Goal: Transaction & Acquisition: Book appointment/travel/reservation

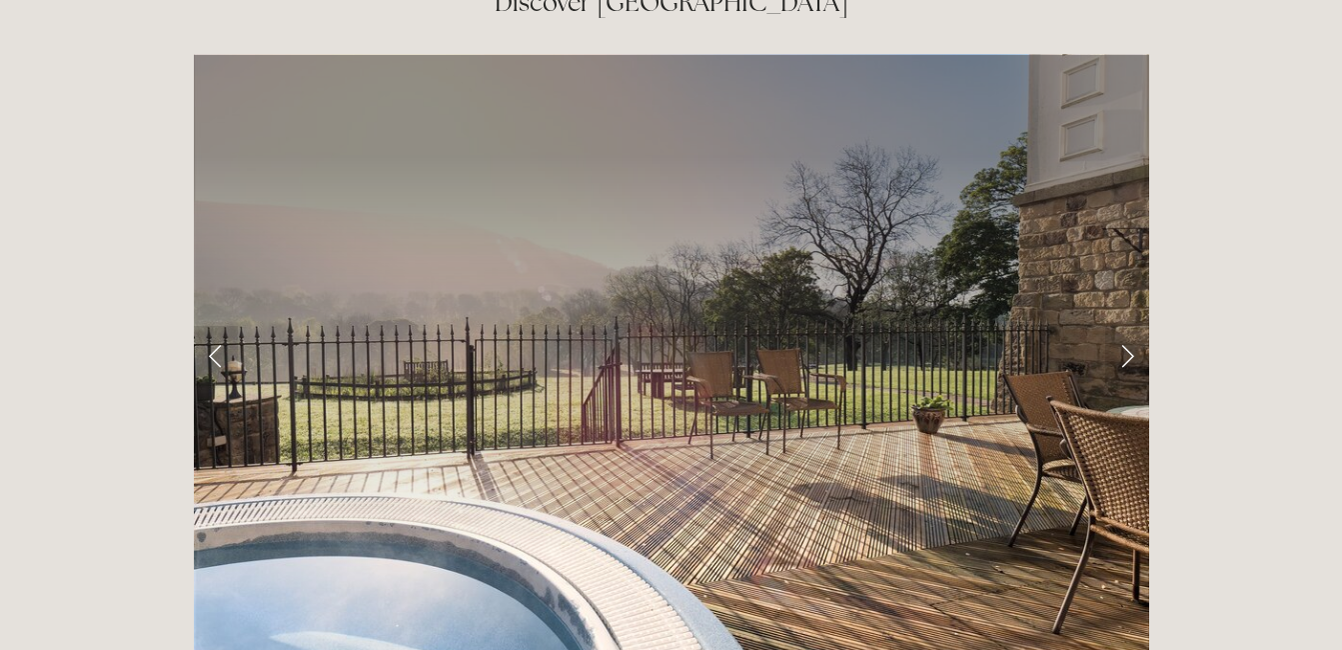
scroll to position [3262, 0]
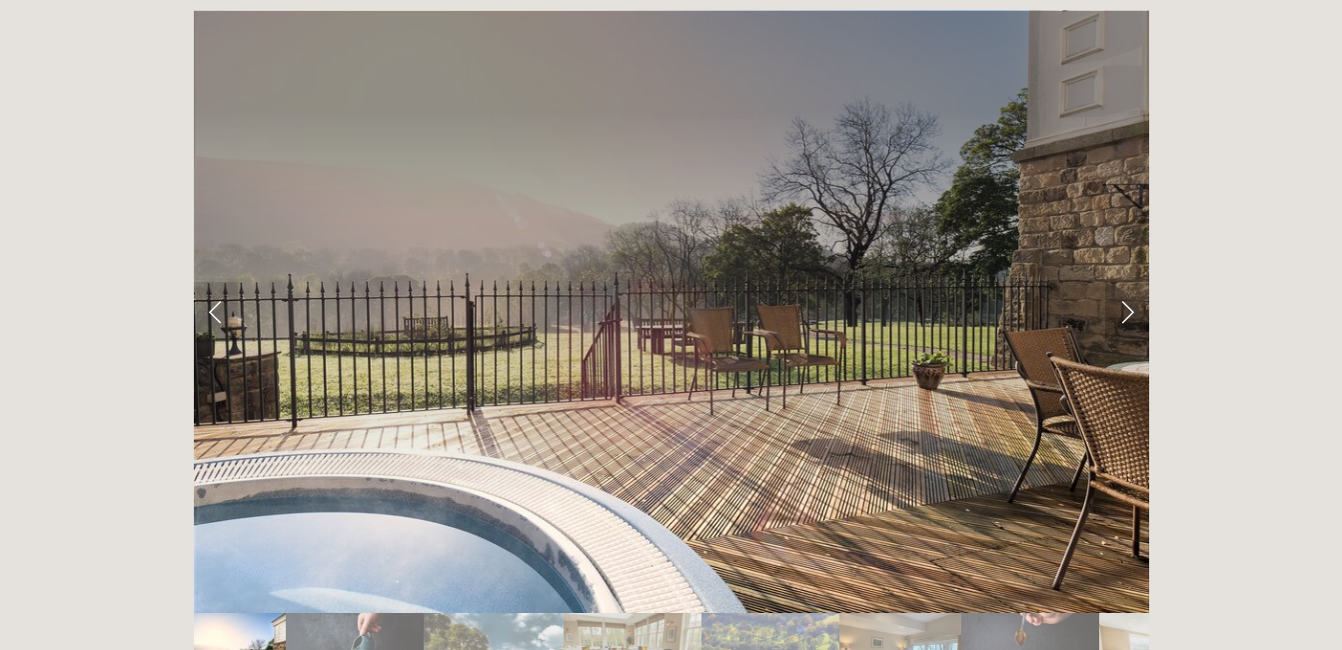
click at [1128, 282] on link "Next Slide" at bounding box center [1128, 312] width 44 height 60
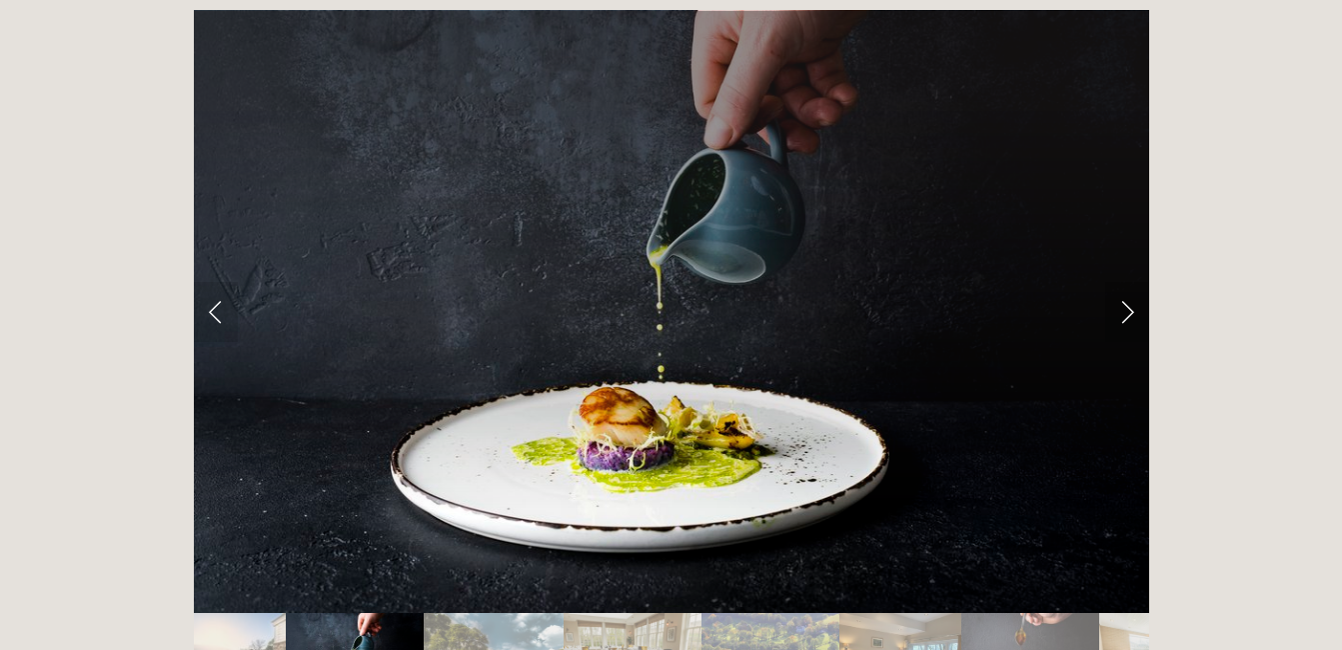
click at [1128, 282] on link "Next Slide" at bounding box center [1128, 312] width 44 height 60
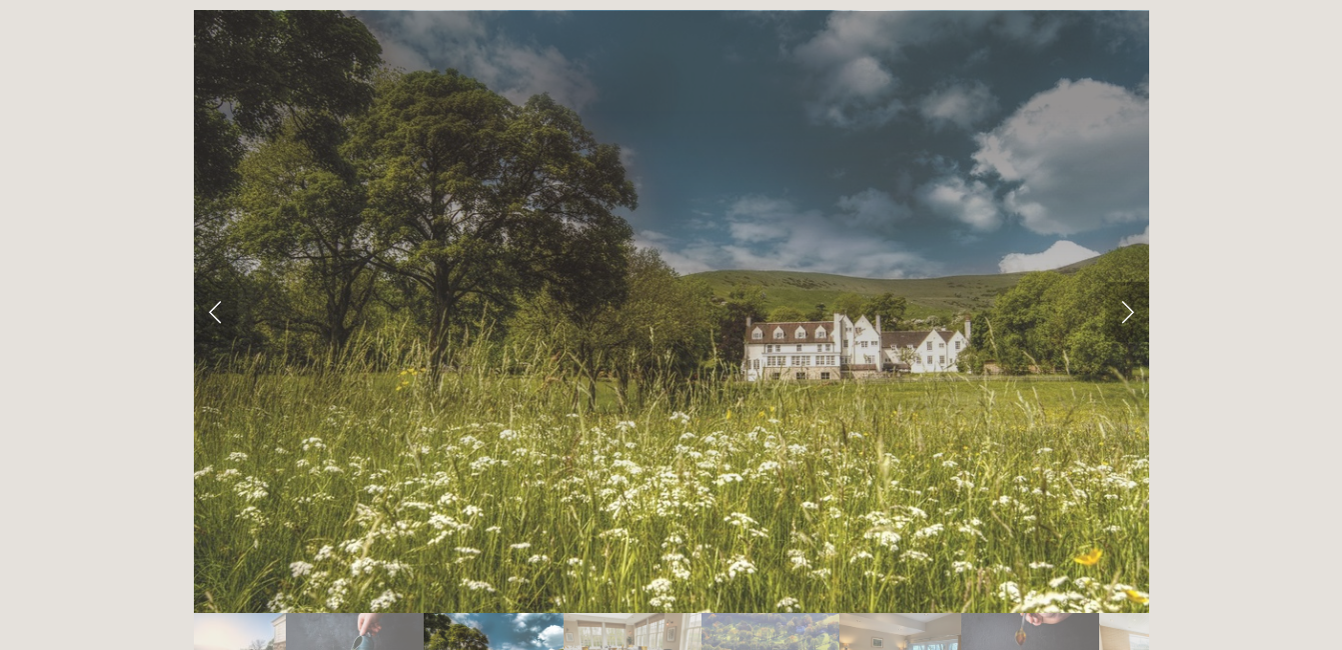
click at [1128, 282] on link "Next Slide" at bounding box center [1128, 312] width 44 height 60
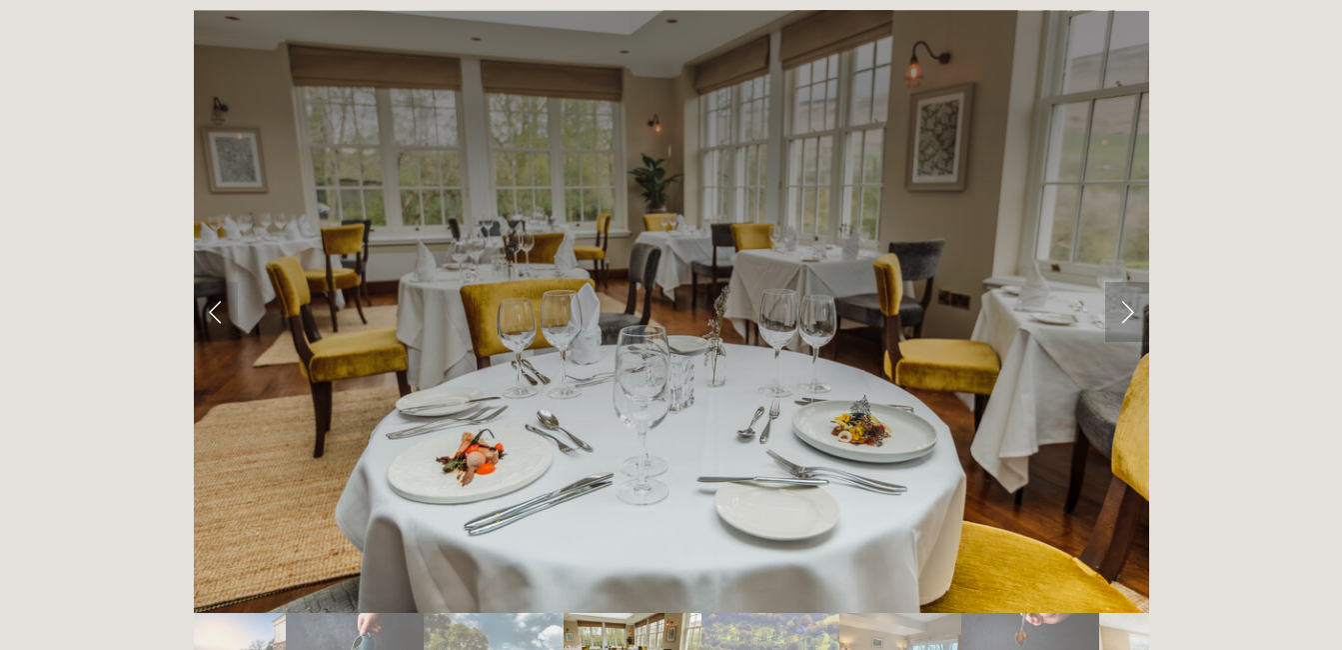
click at [1128, 282] on link "Next Slide" at bounding box center [1128, 312] width 44 height 60
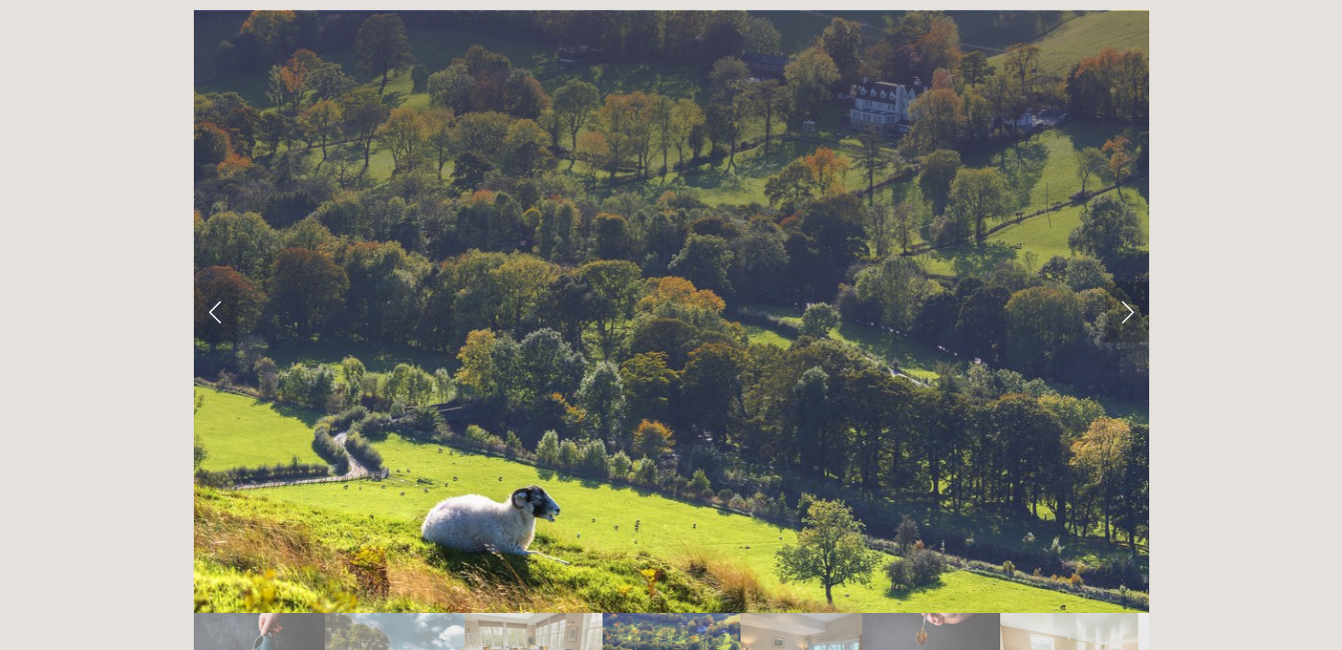
click at [1128, 282] on link "Next Slide" at bounding box center [1128, 312] width 44 height 60
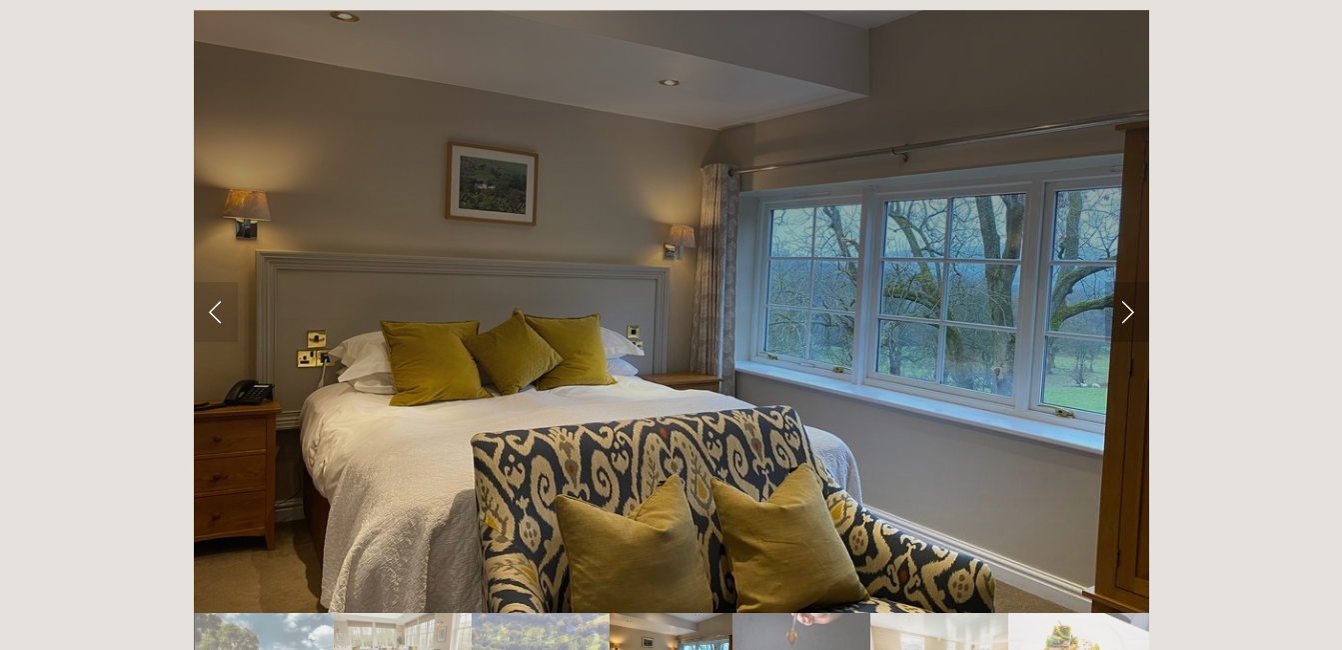
click at [1128, 282] on link "Next Slide" at bounding box center [1128, 312] width 44 height 60
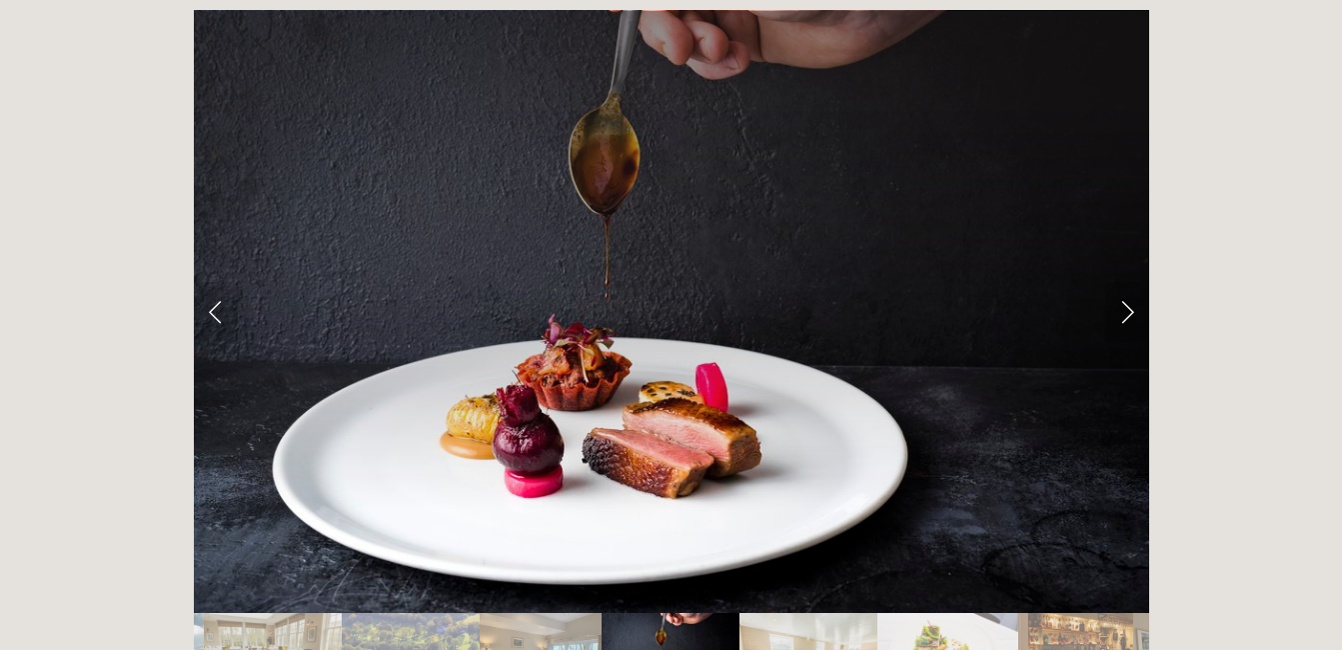
click at [1128, 282] on link "Next Slide" at bounding box center [1128, 312] width 44 height 60
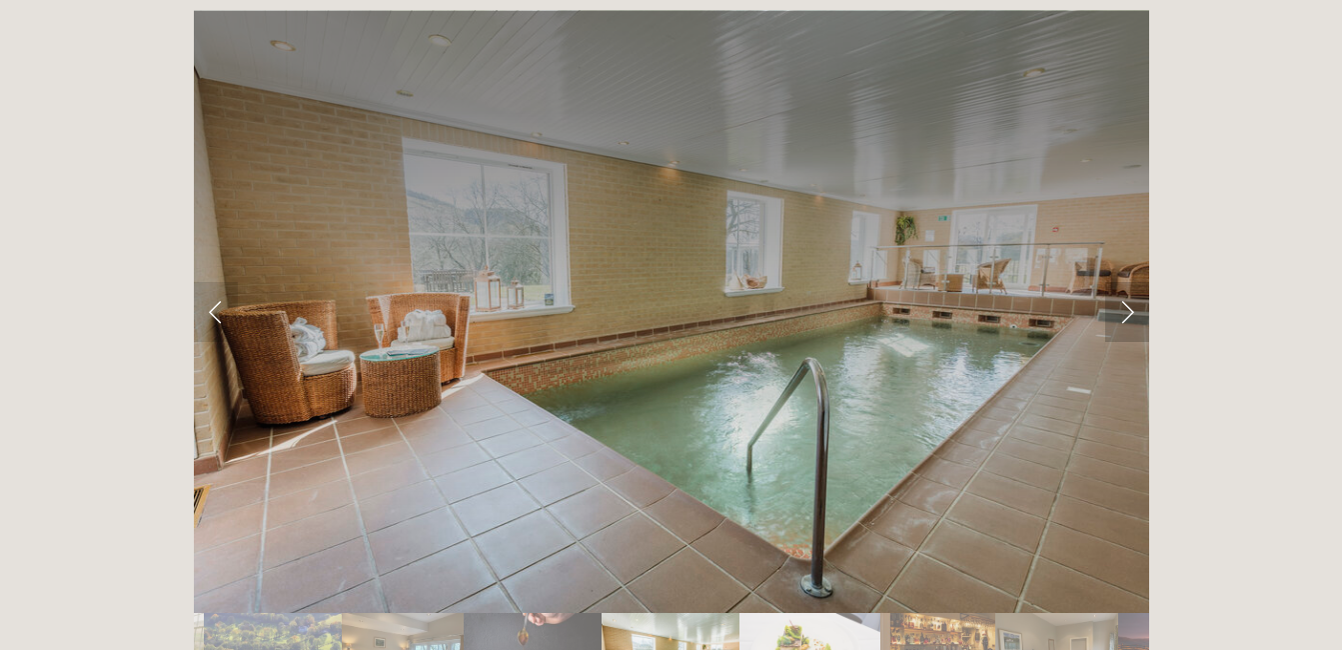
click at [1128, 282] on link "Next Slide" at bounding box center [1128, 312] width 44 height 60
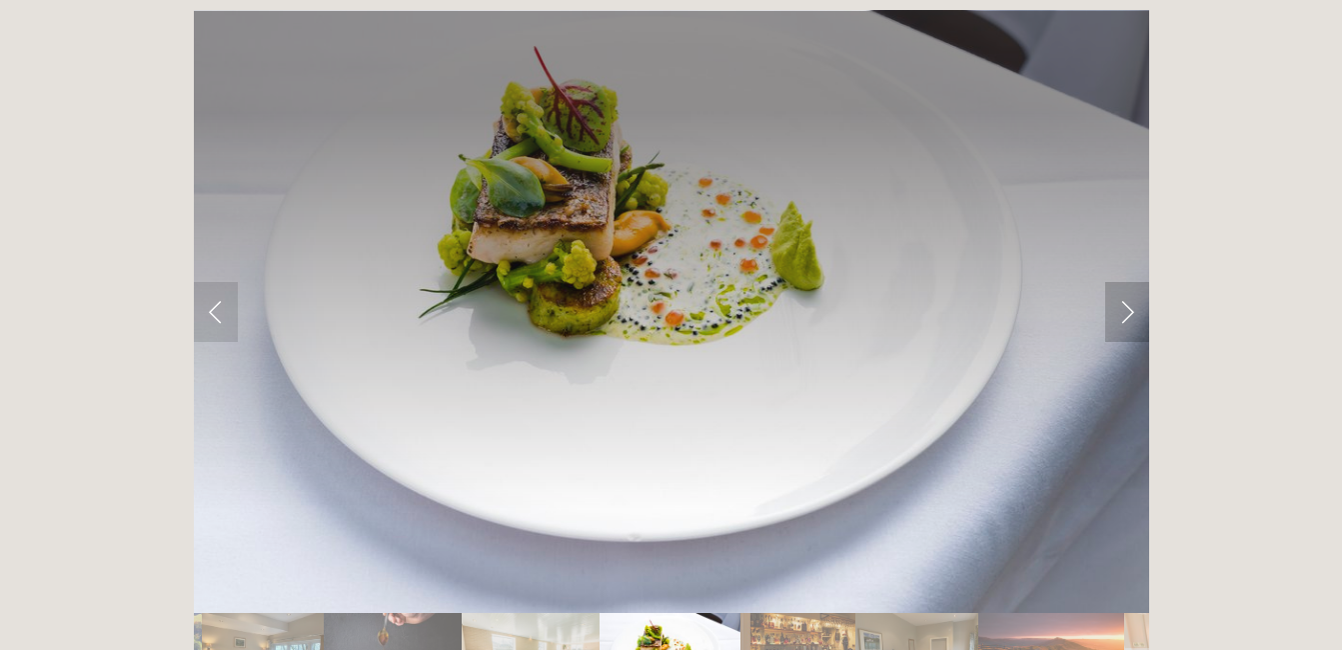
click at [1128, 282] on link "Next Slide" at bounding box center [1128, 312] width 44 height 60
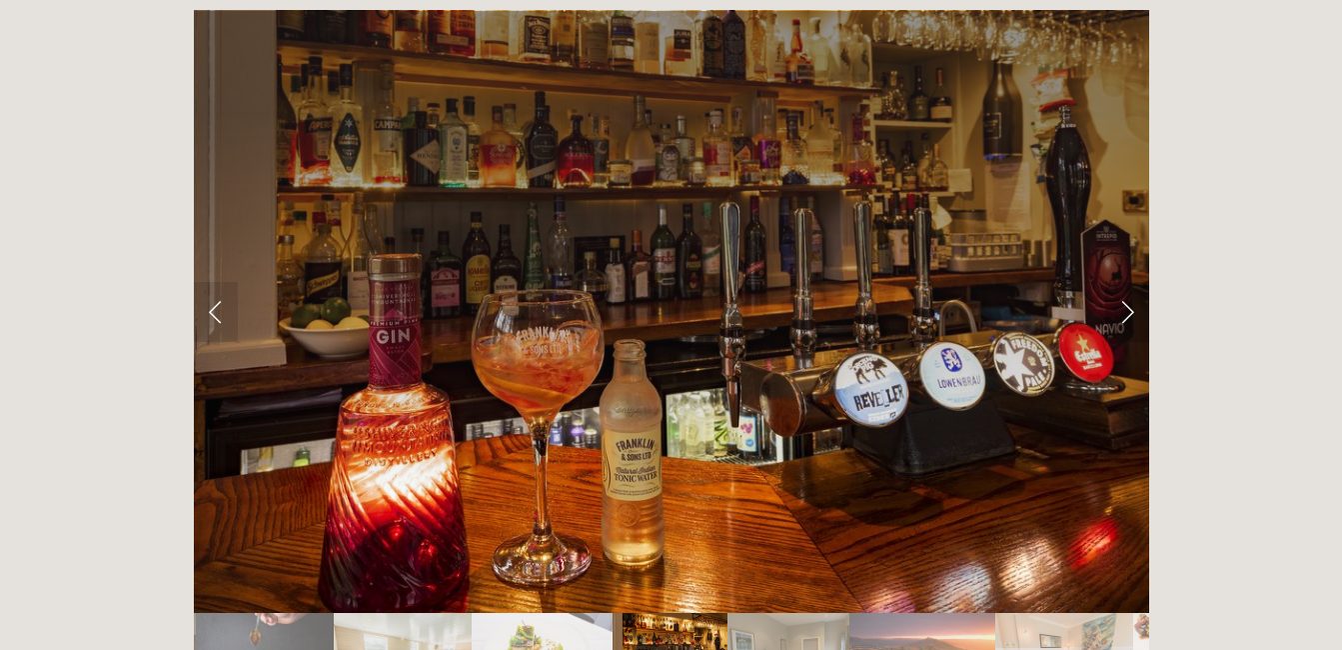
click at [1128, 282] on link "Next Slide" at bounding box center [1128, 312] width 44 height 60
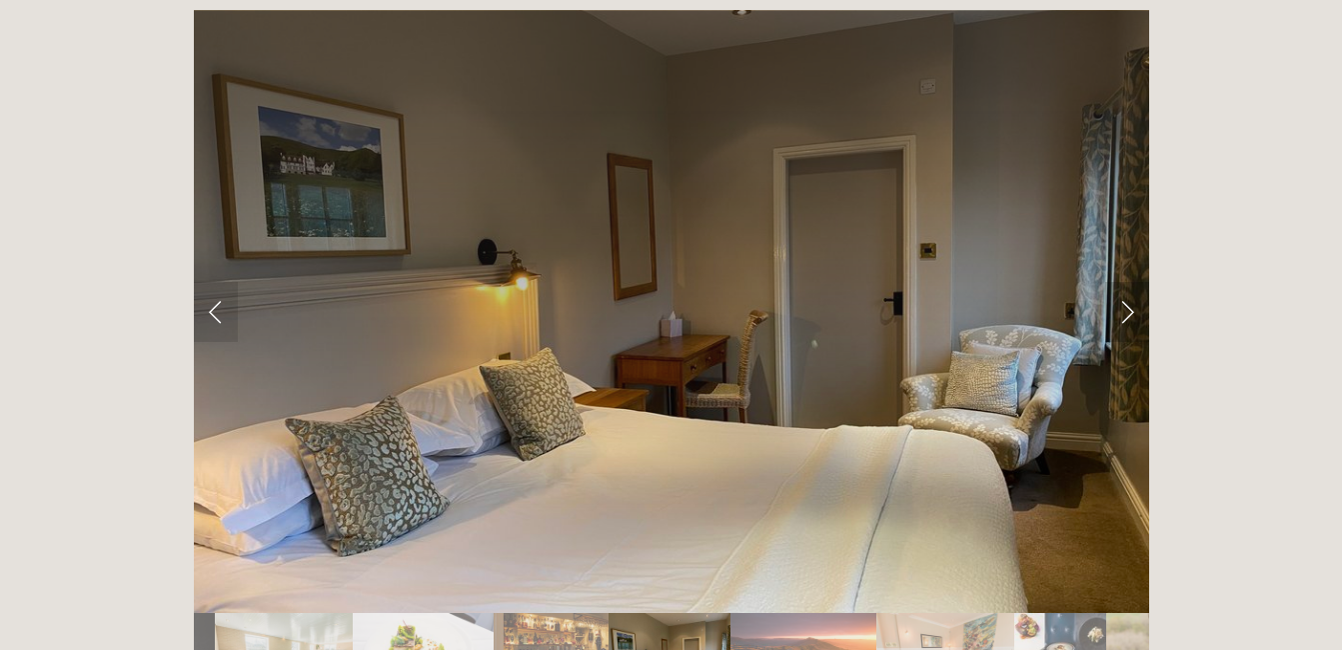
click at [1128, 282] on link "Next Slide" at bounding box center [1128, 312] width 44 height 60
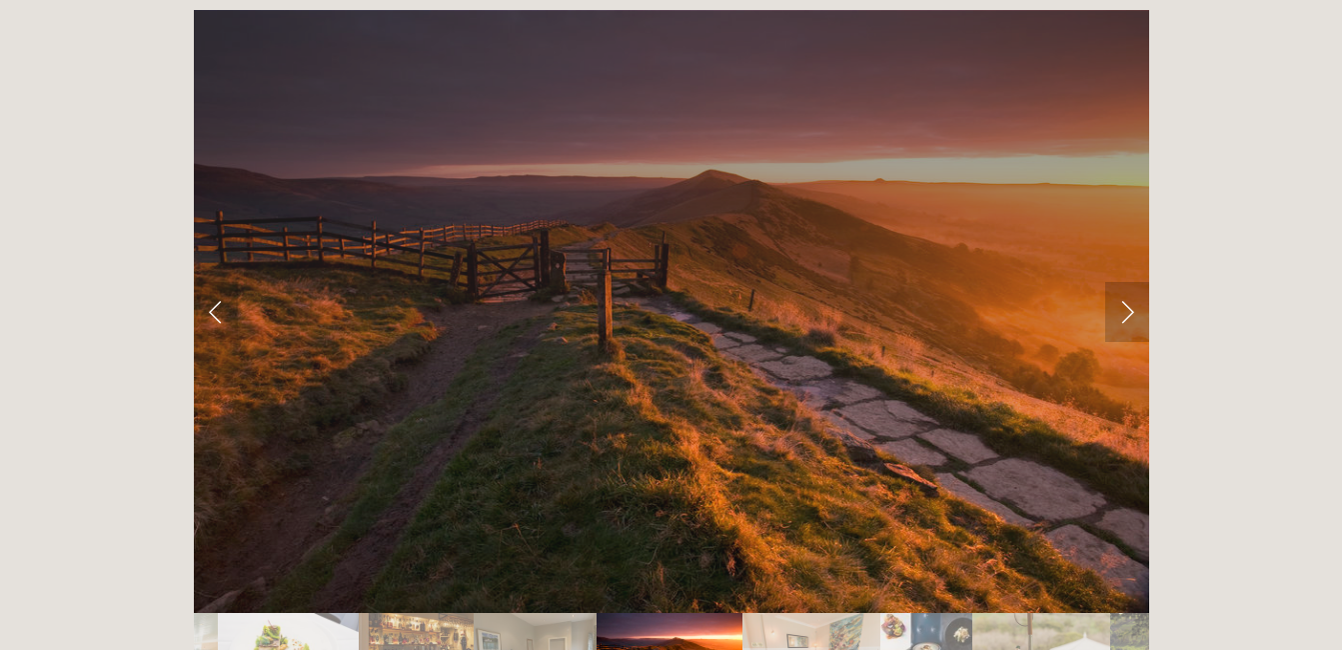
click at [1128, 282] on link "Next Slide" at bounding box center [1128, 312] width 44 height 60
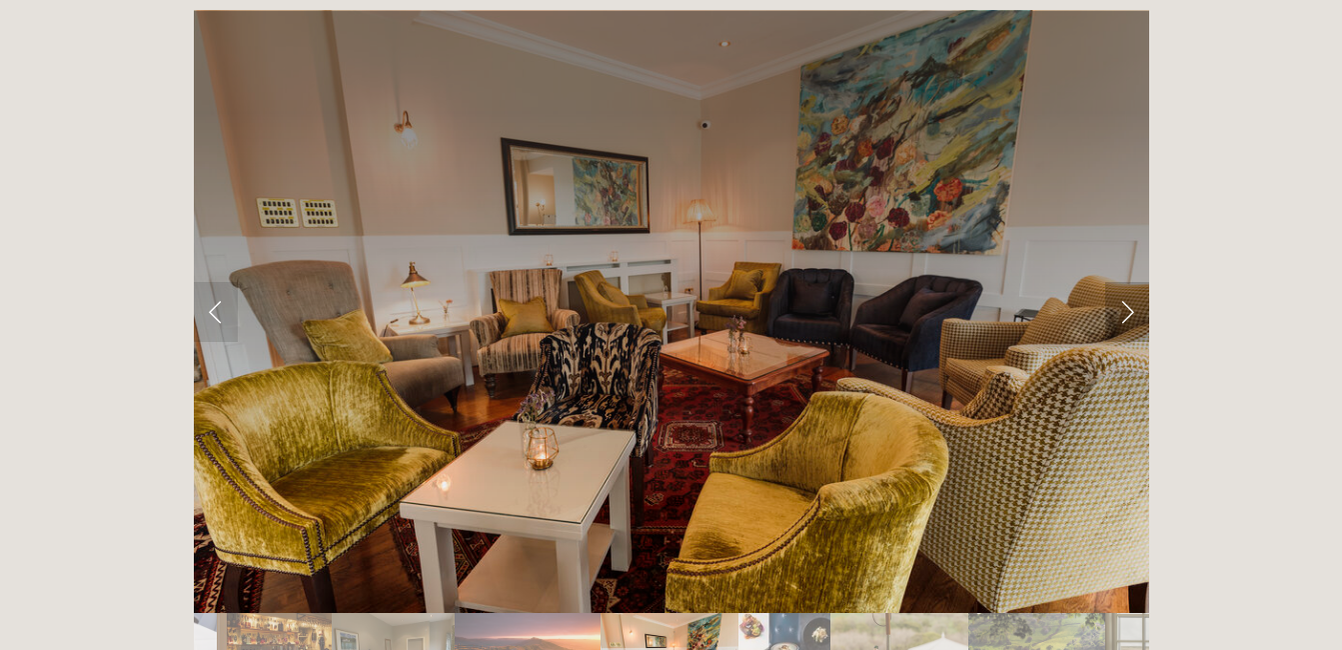
click at [1128, 282] on link "Next Slide" at bounding box center [1128, 312] width 44 height 60
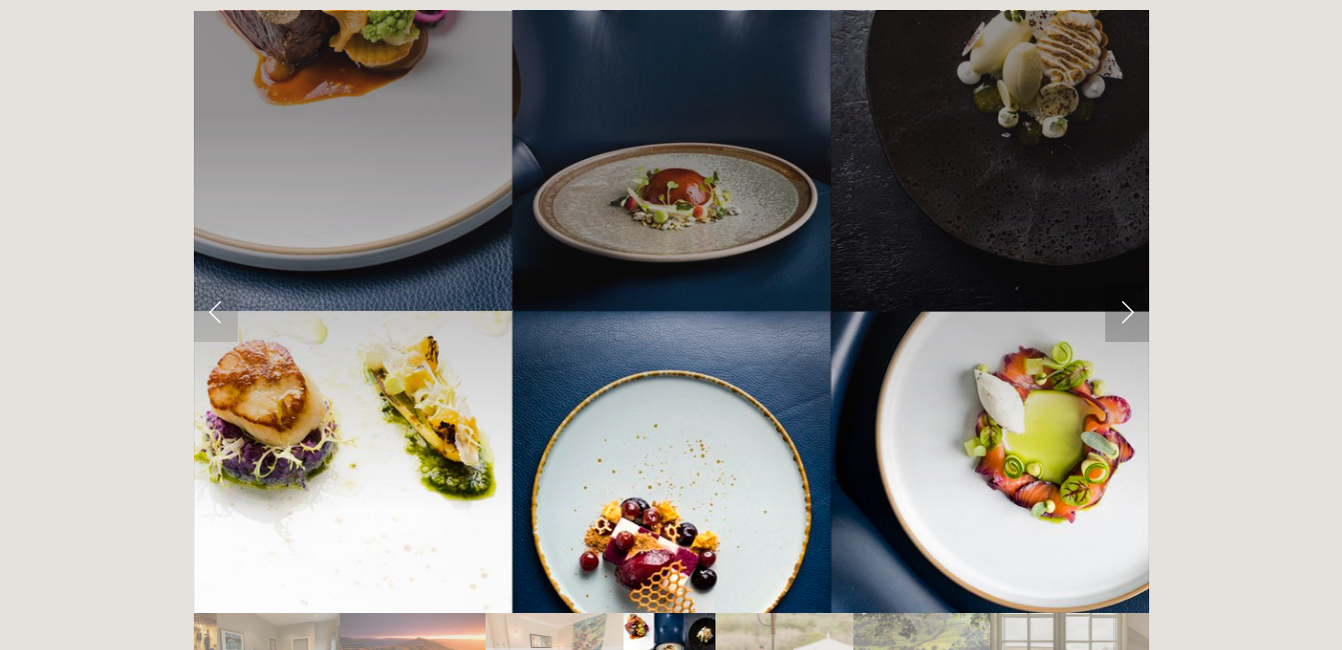
click at [1135, 282] on link "Next Slide" at bounding box center [1128, 312] width 44 height 60
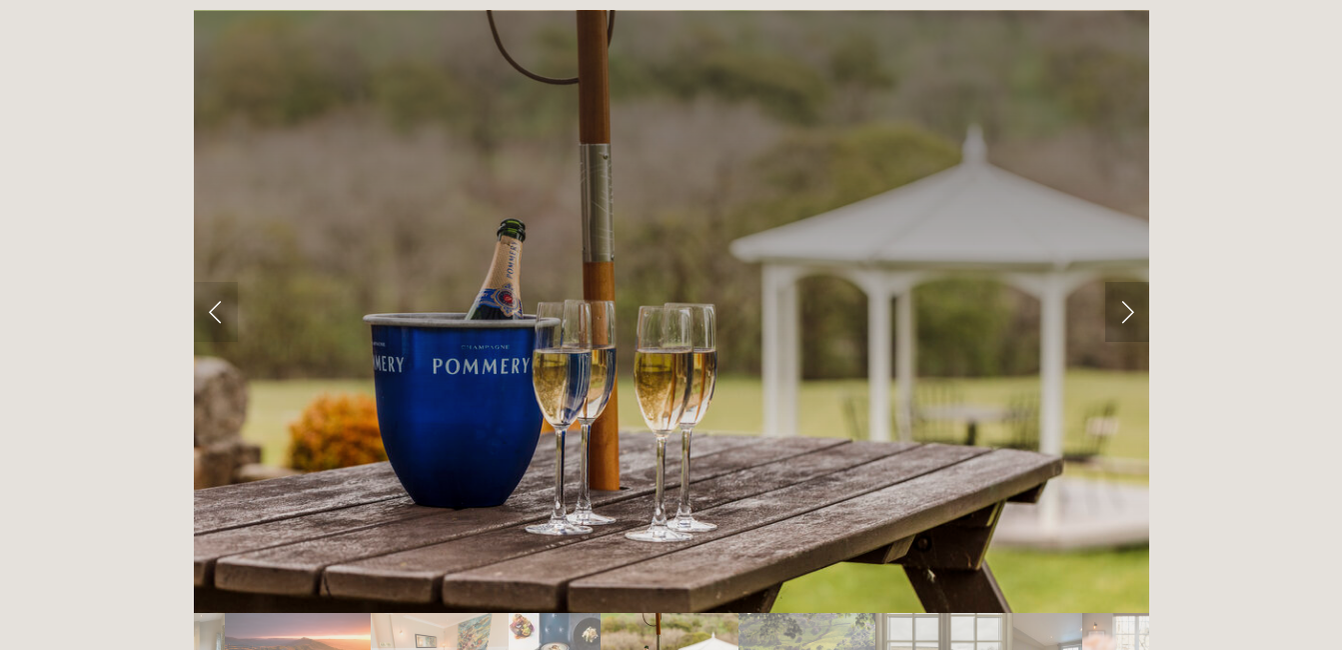
click at [1135, 282] on link "Next Slide" at bounding box center [1128, 312] width 44 height 60
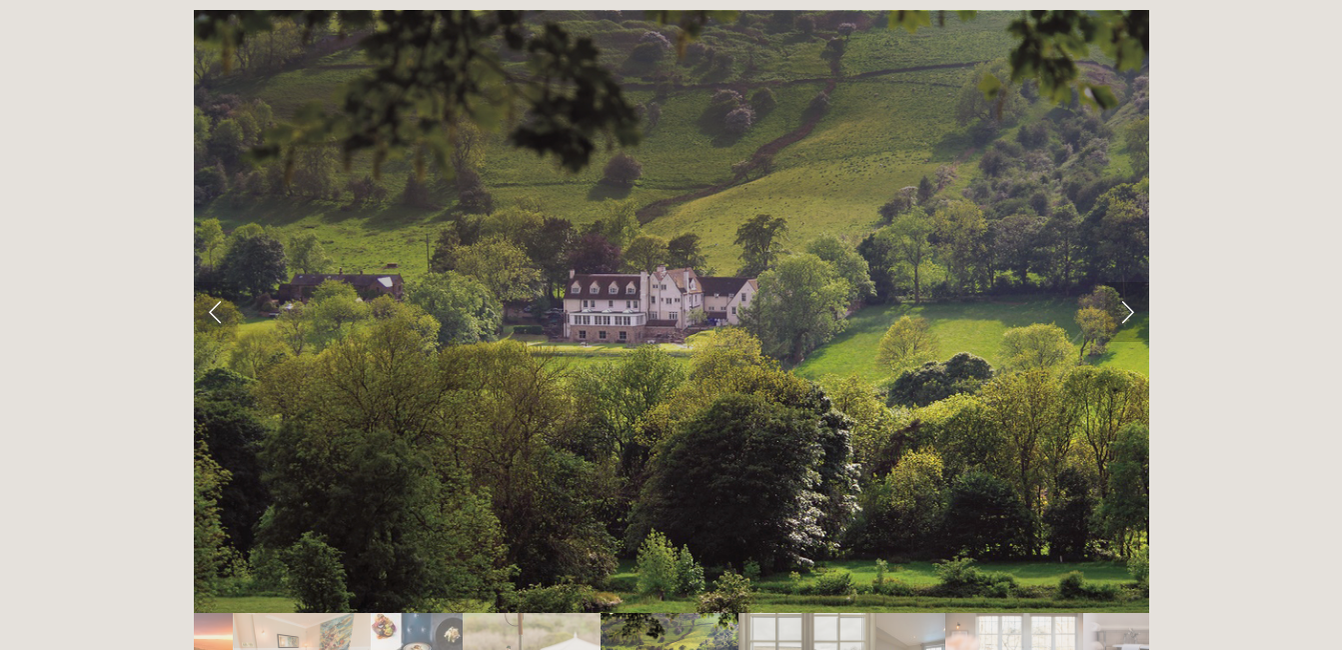
click at [1135, 282] on link "Next Slide" at bounding box center [1128, 312] width 44 height 60
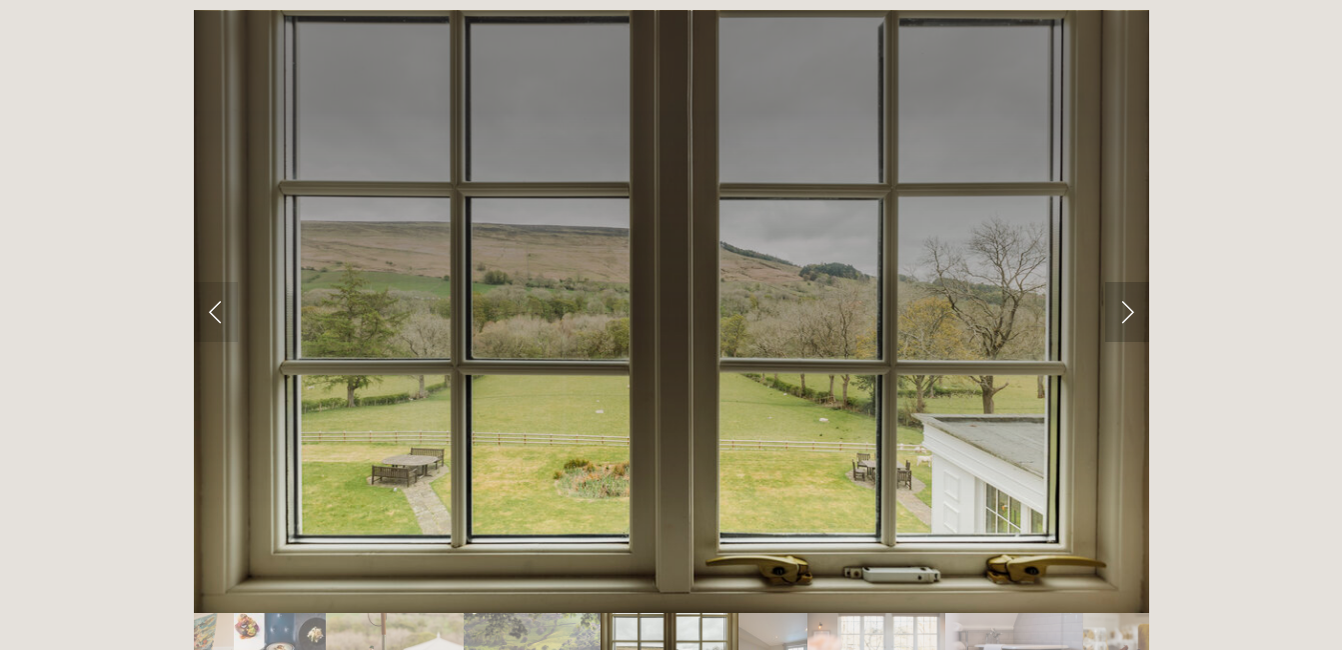
click at [1135, 282] on link "Next Slide" at bounding box center [1128, 312] width 44 height 60
click at [1117, 282] on link "Next Slide" at bounding box center [1128, 312] width 44 height 60
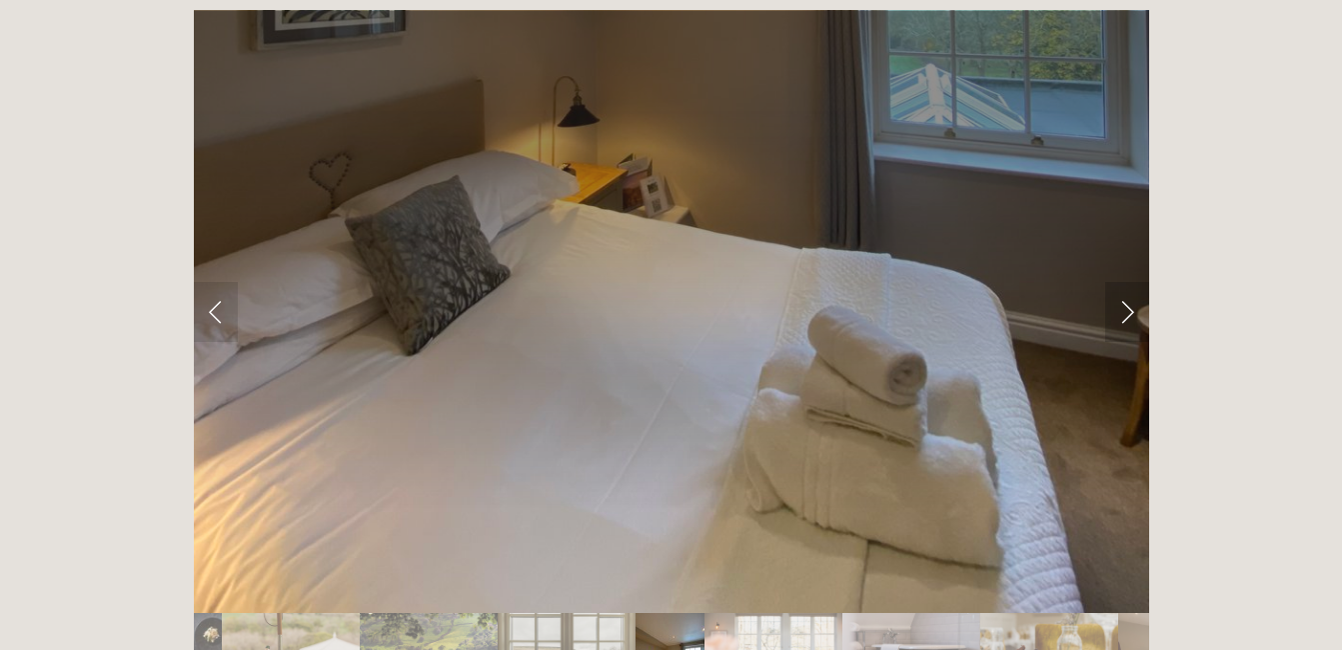
click at [1117, 282] on link "Next Slide" at bounding box center [1128, 312] width 44 height 60
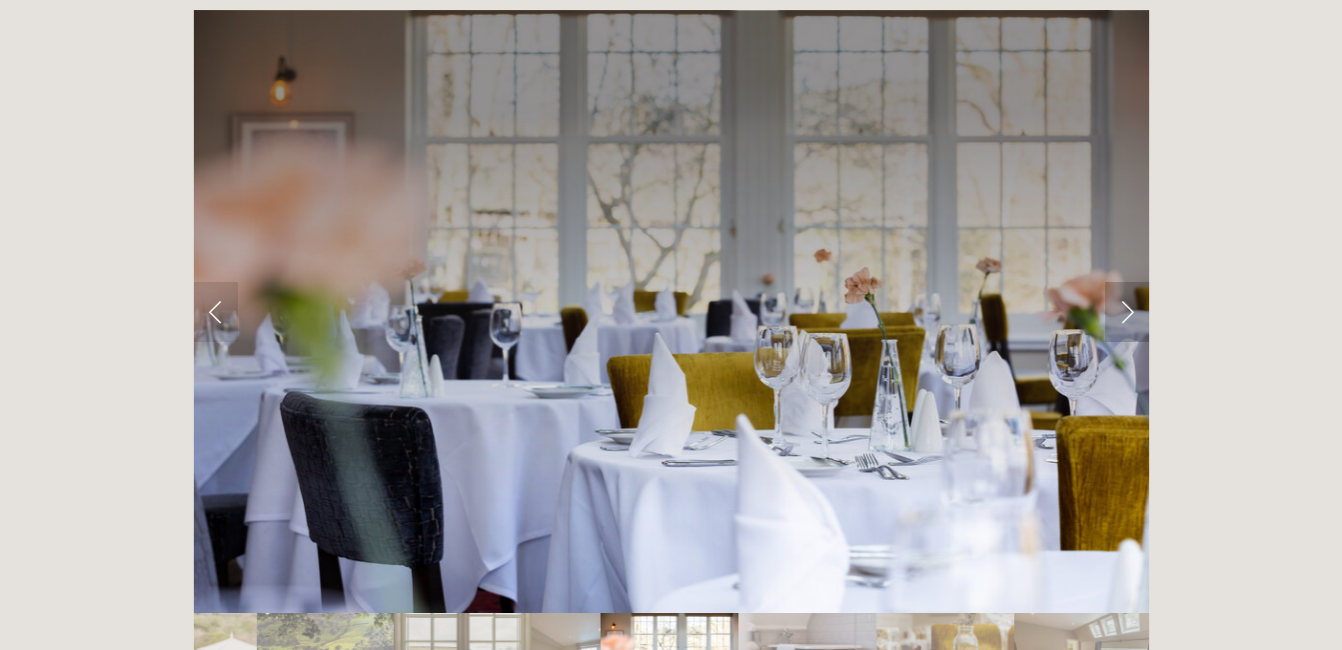
click at [1117, 282] on link "Next Slide" at bounding box center [1128, 312] width 44 height 60
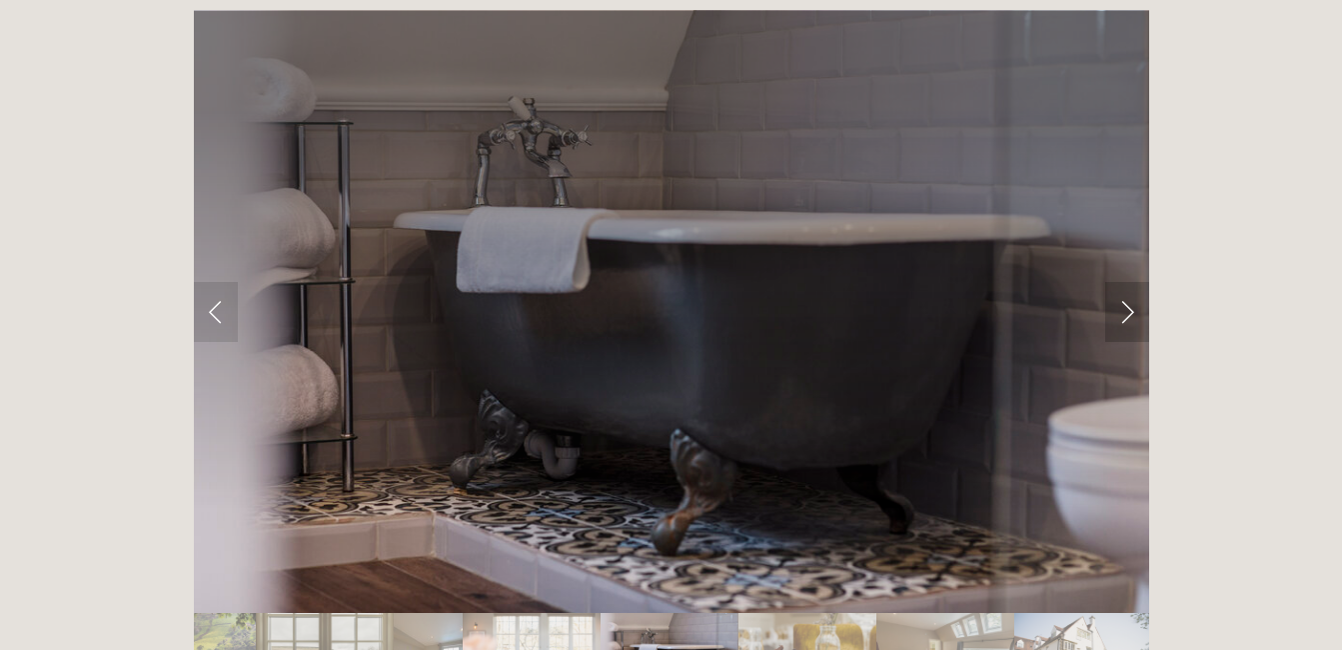
click at [1117, 282] on link "Next Slide" at bounding box center [1128, 312] width 44 height 60
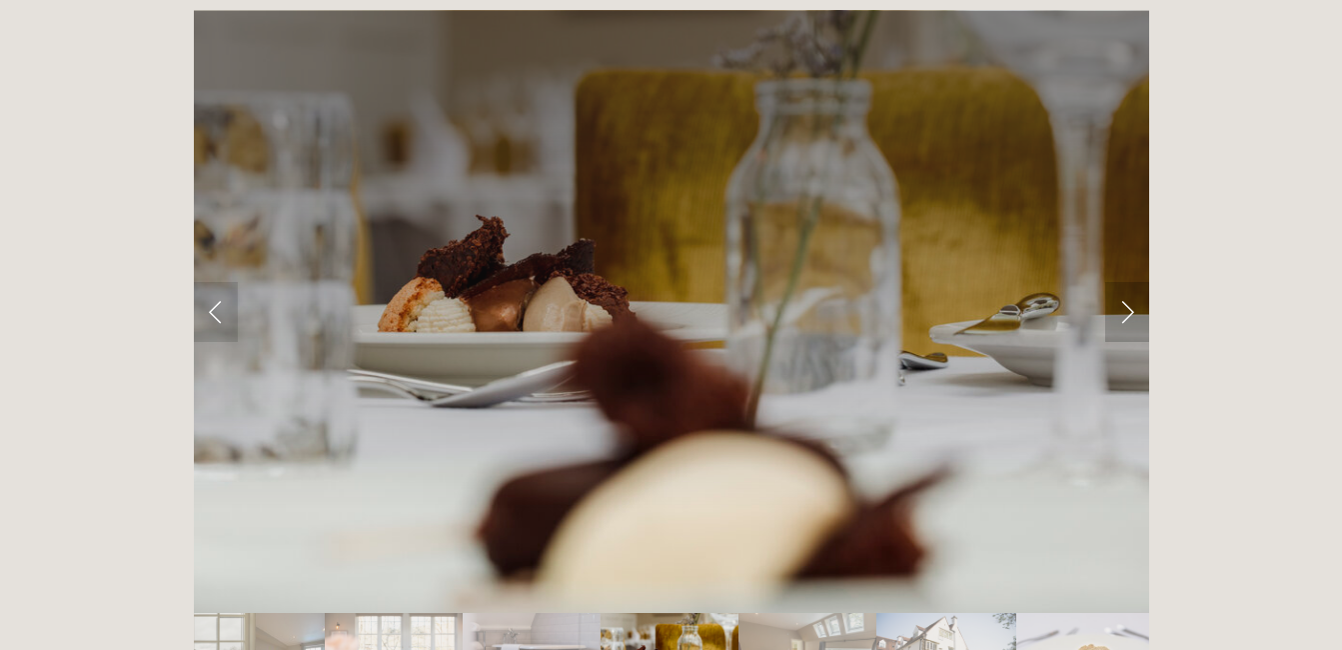
click at [1117, 282] on link "Next Slide" at bounding box center [1128, 312] width 44 height 60
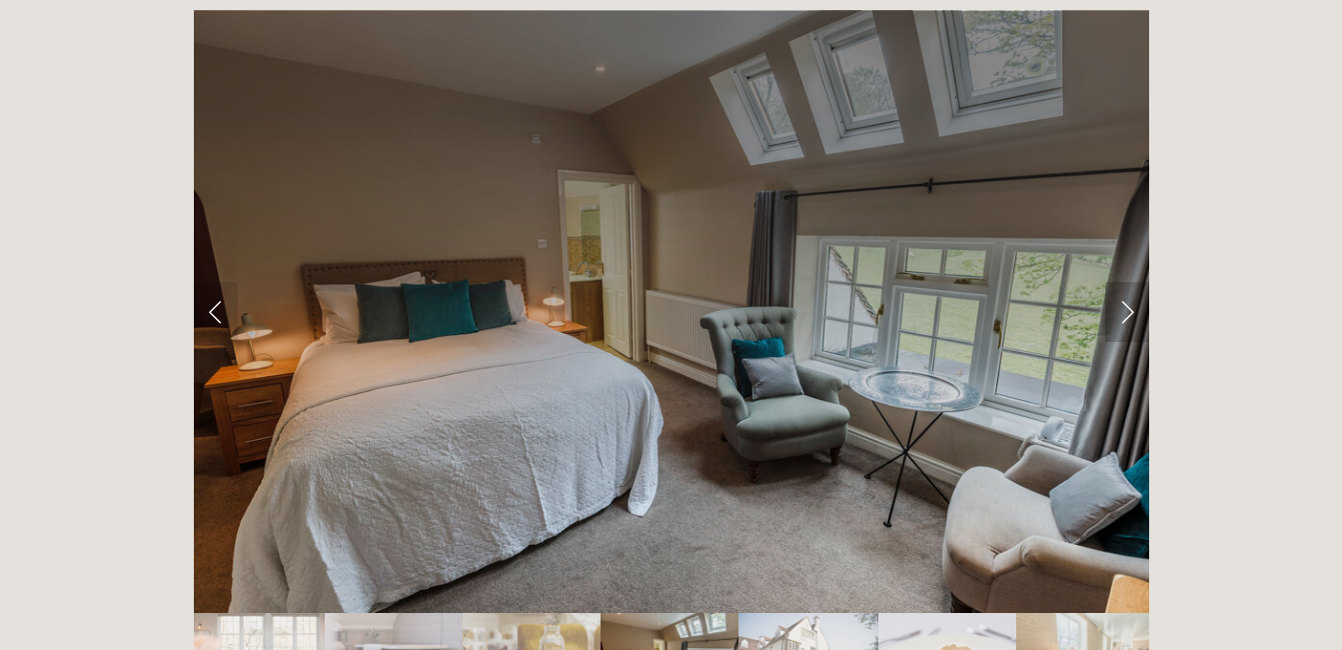
click at [1122, 282] on link "Next Slide" at bounding box center [1128, 312] width 44 height 60
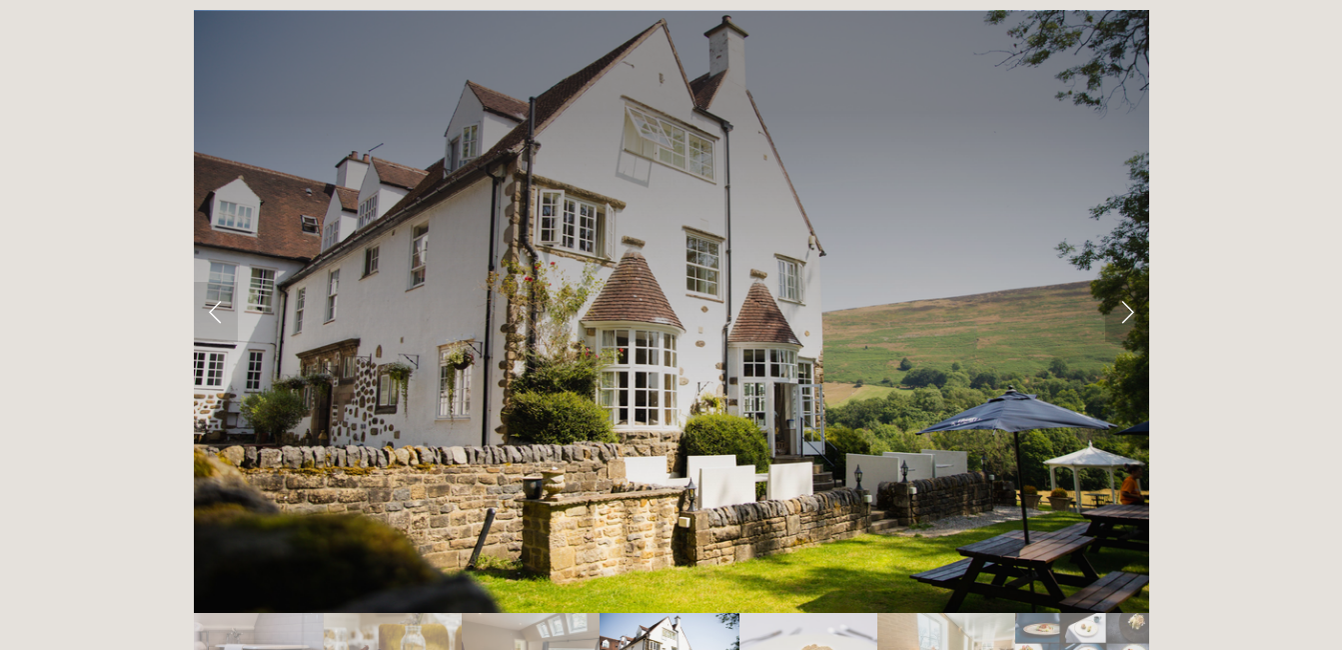
click at [1122, 282] on link "Next Slide" at bounding box center [1128, 312] width 44 height 60
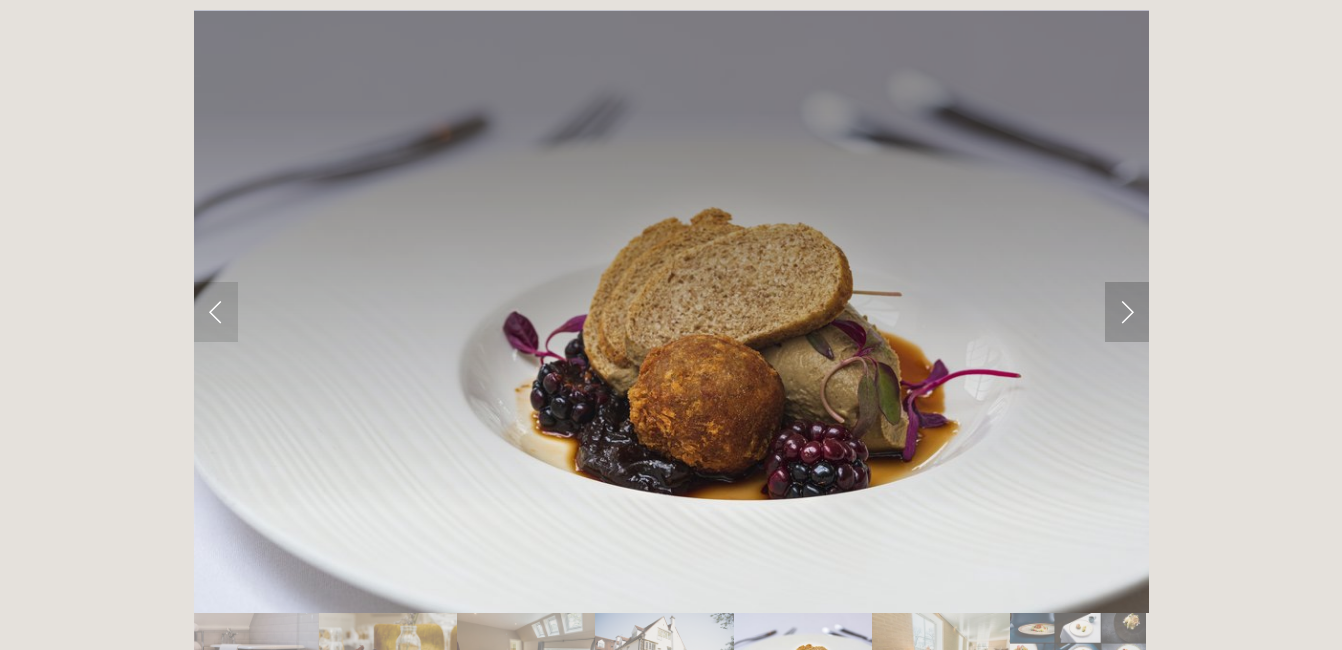
click at [1122, 282] on link "Next Slide" at bounding box center [1128, 312] width 44 height 60
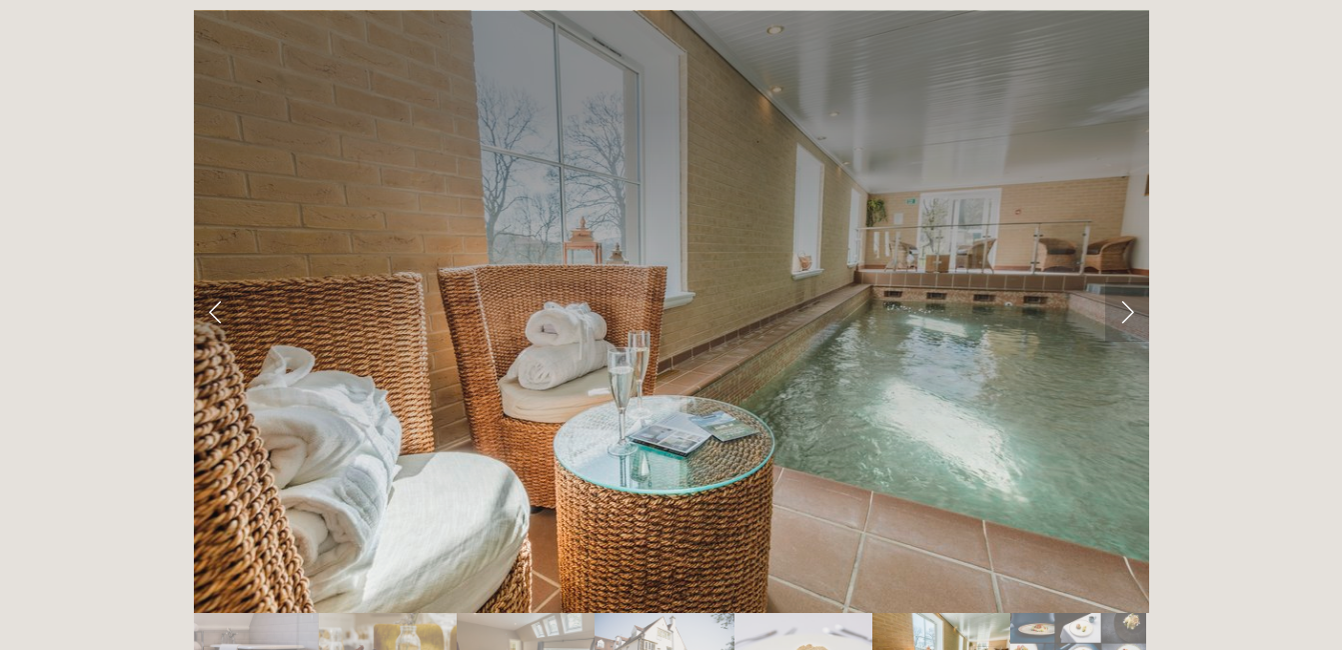
click at [1122, 282] on link "Next Slide" at bounding box center [1128, 312] width 44 height 60
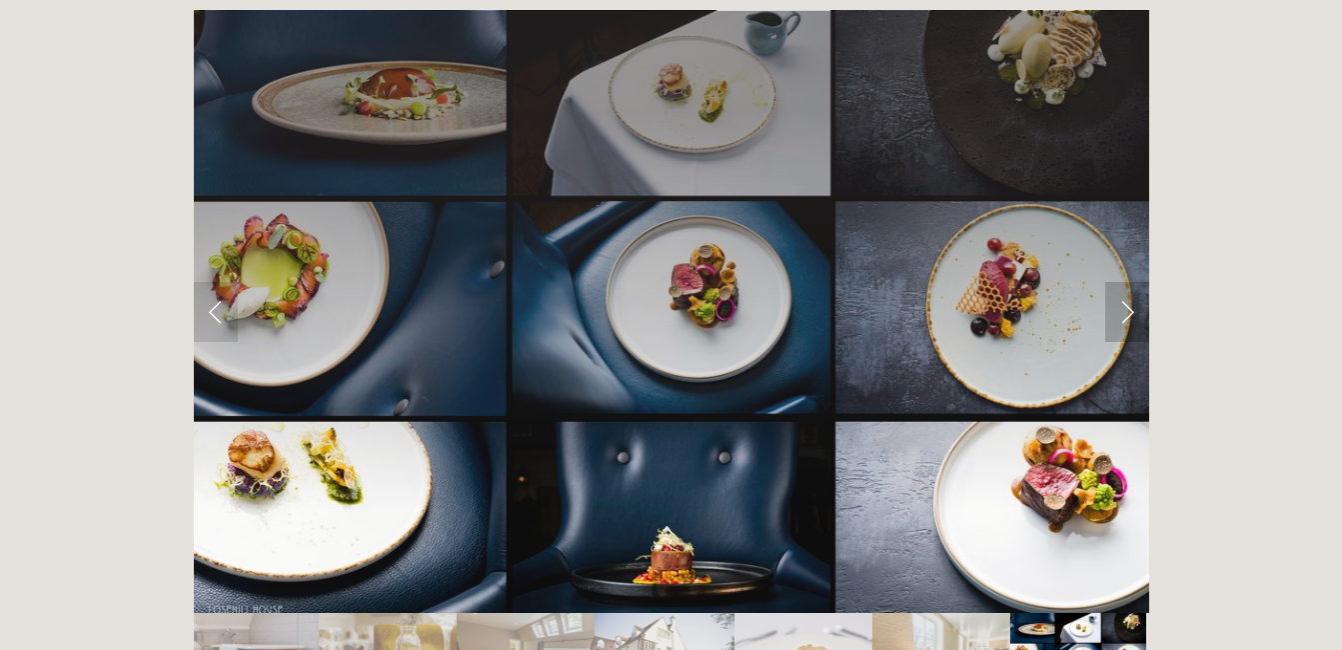
click at [1122, 282] on link "Next Slide" at bounding box center [1128, 312] width 44 height 60
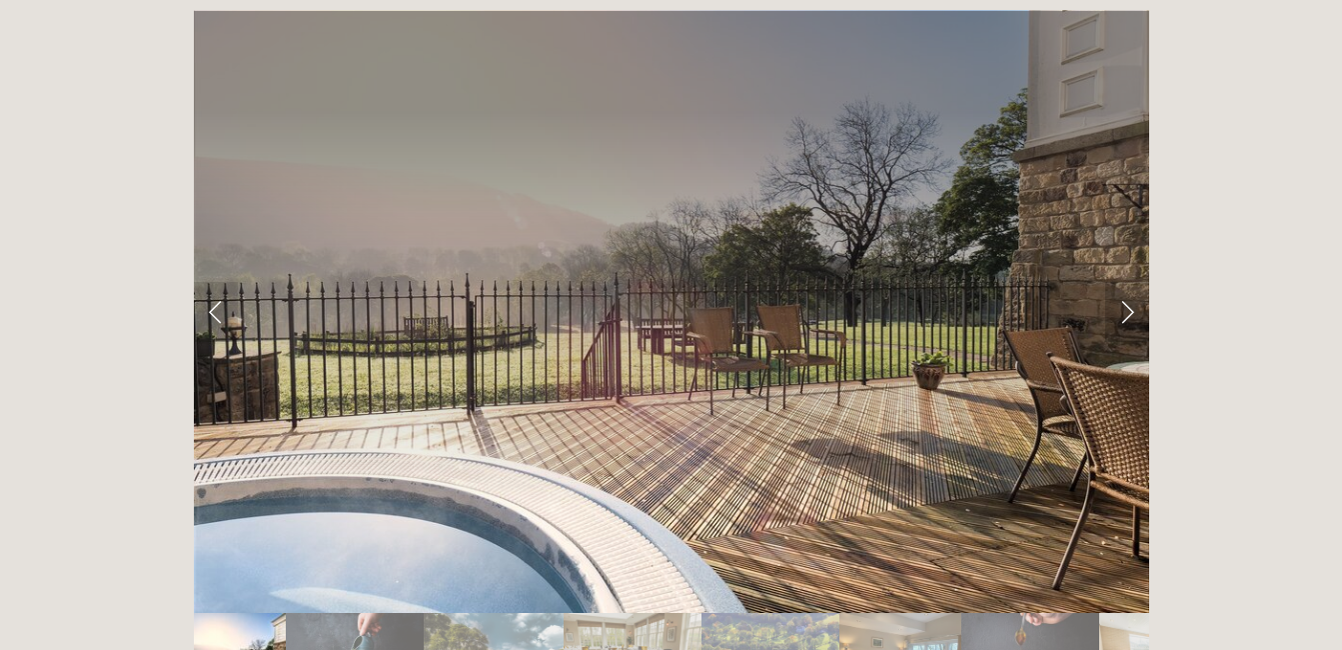
click at [1122, 282] on link "Next Slide" at bounding box center [1128, 312] width 44 height 60
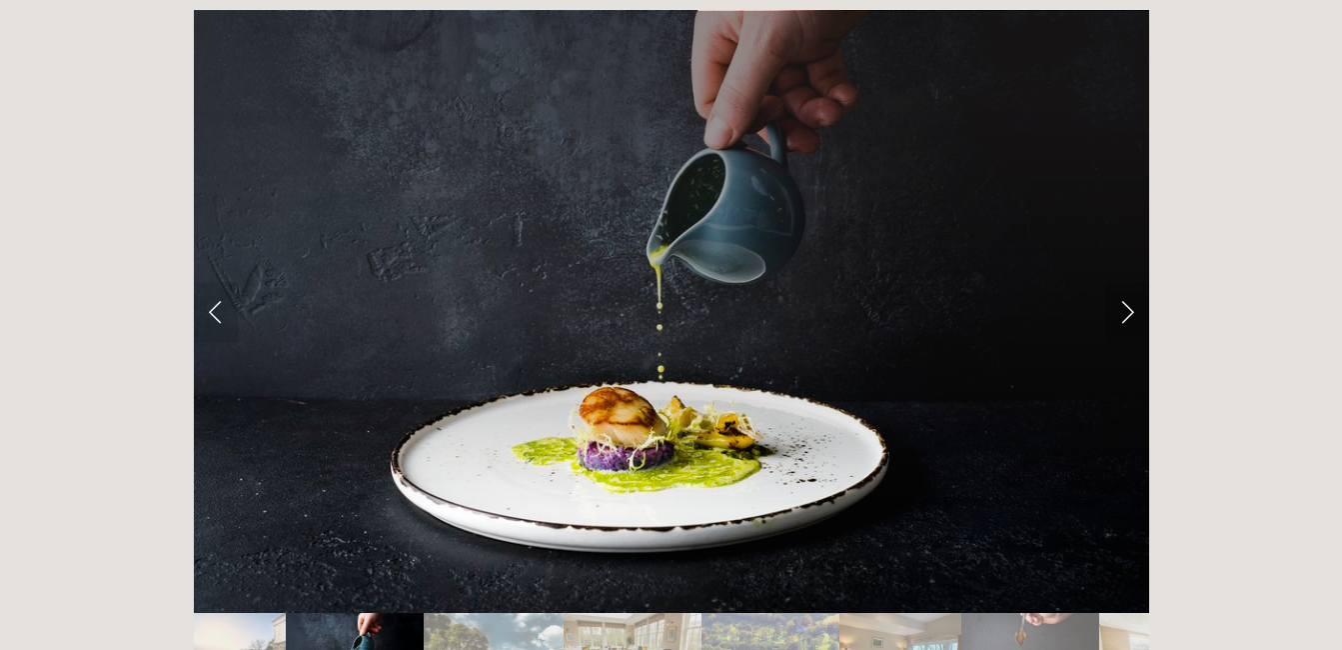
click at [1122, 282] on link "Next Slide" at bounding box center [1128, 312] width 44 height 60
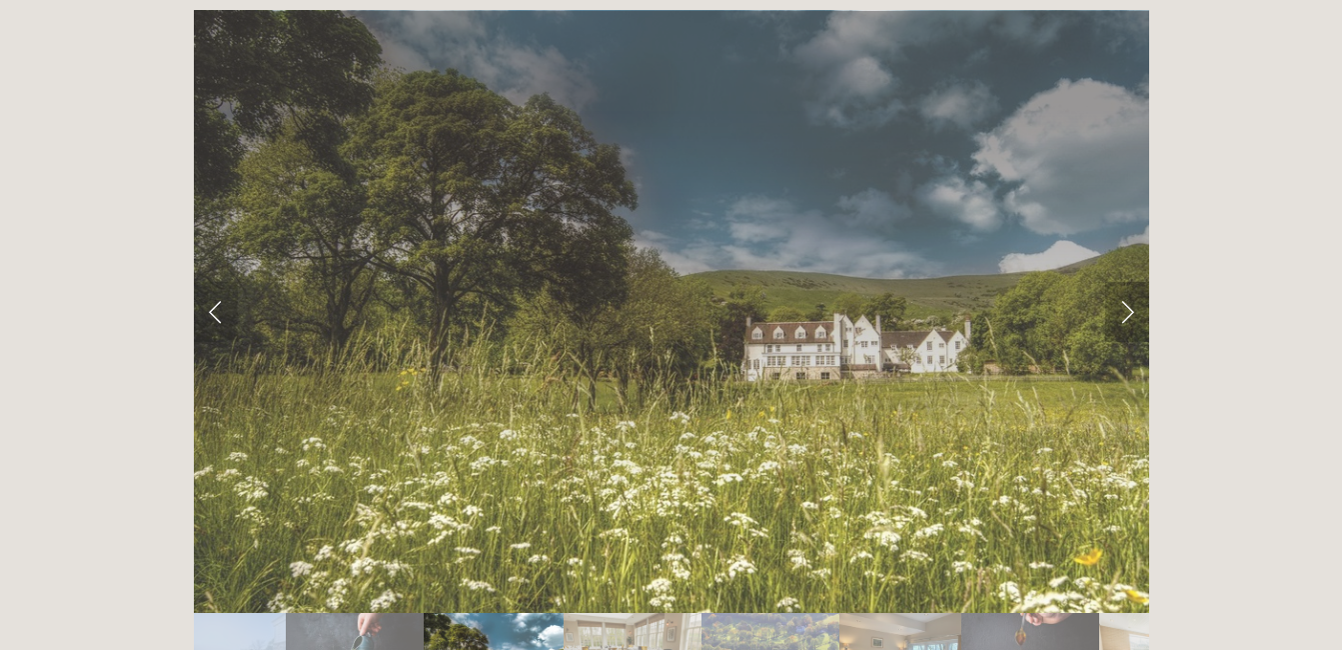
click at [1122, 282] on link "Next Slide" at bounding box center [1128, 312] width 44 height 60
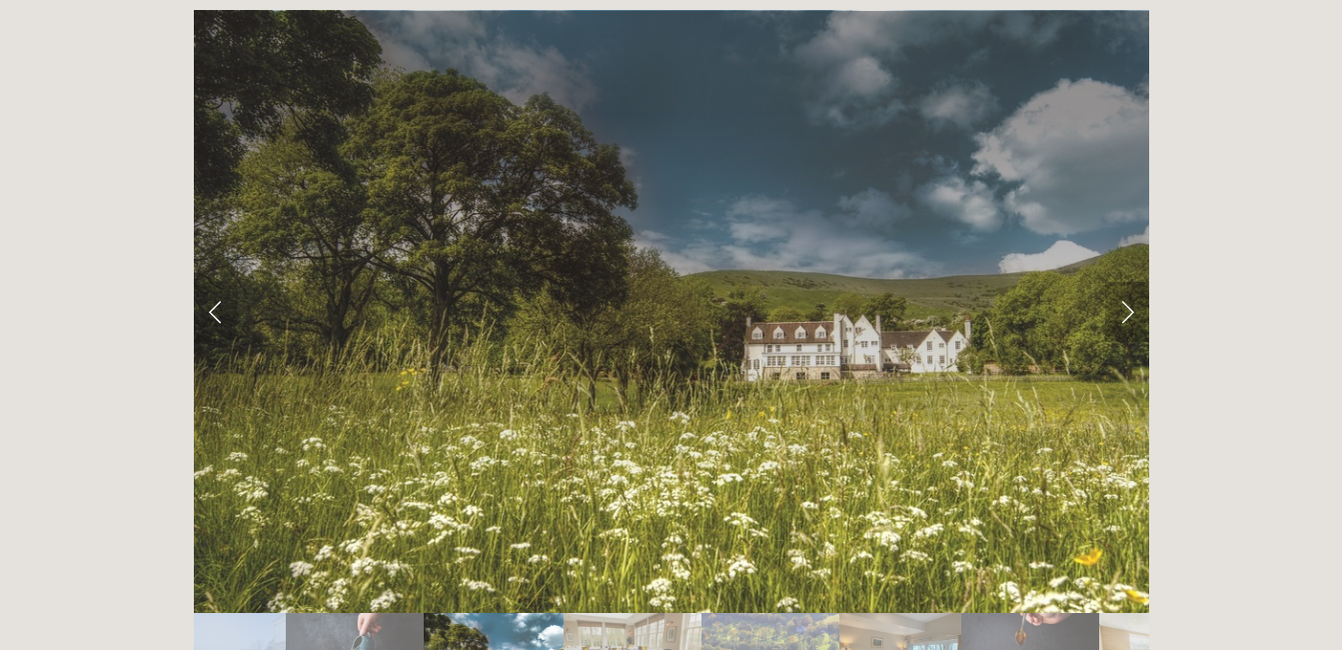
click at [1122, 282] on link "Next Slide" at bounding box center [1128, 312] width 44 height 60
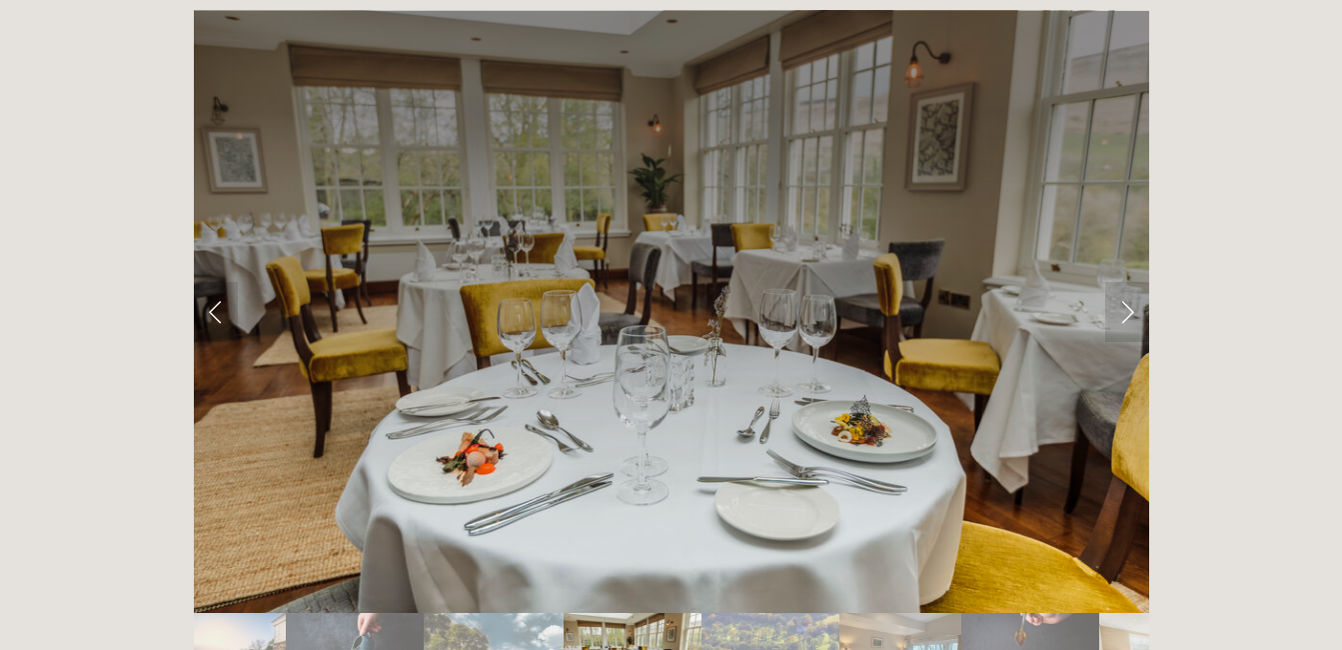
click at [182, 162] on div at bounding box center [672, 357] width 990 height 729
click at [47, 58] on div "Rooms Rooms Your Stay Book a stay Offers Spa" at bounding box center [671, 101] width 1342 height 6726
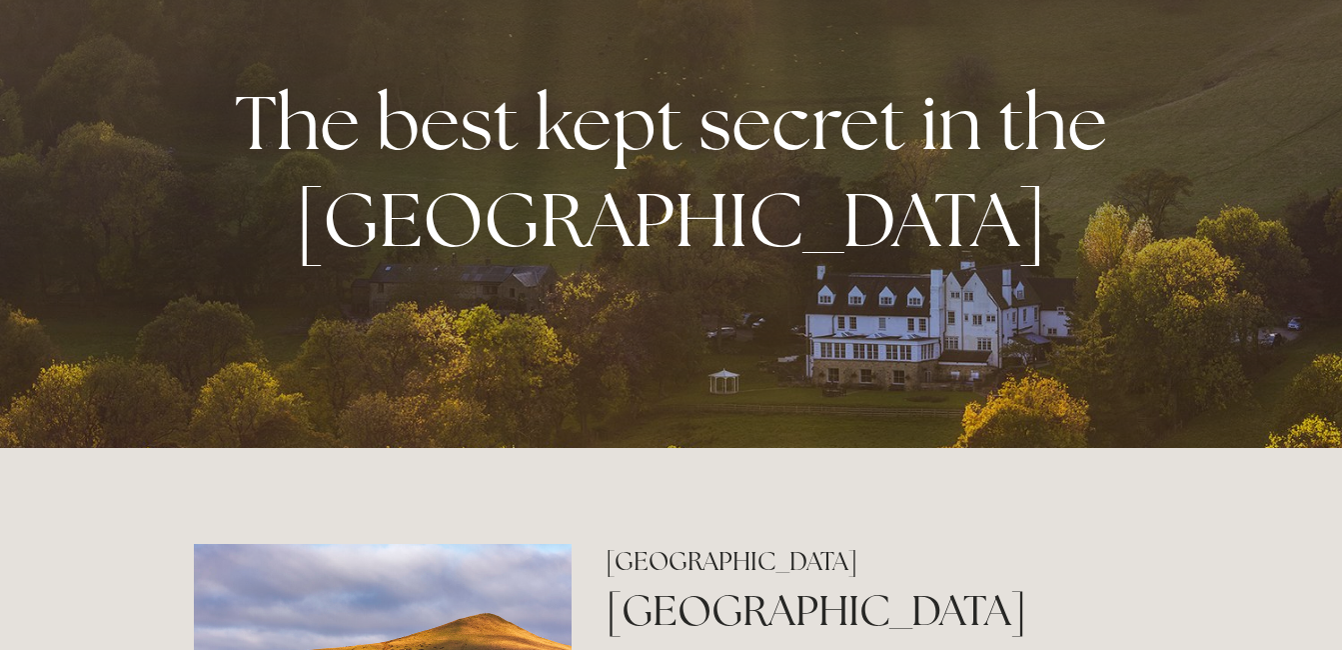
scroll to position [0, 0]
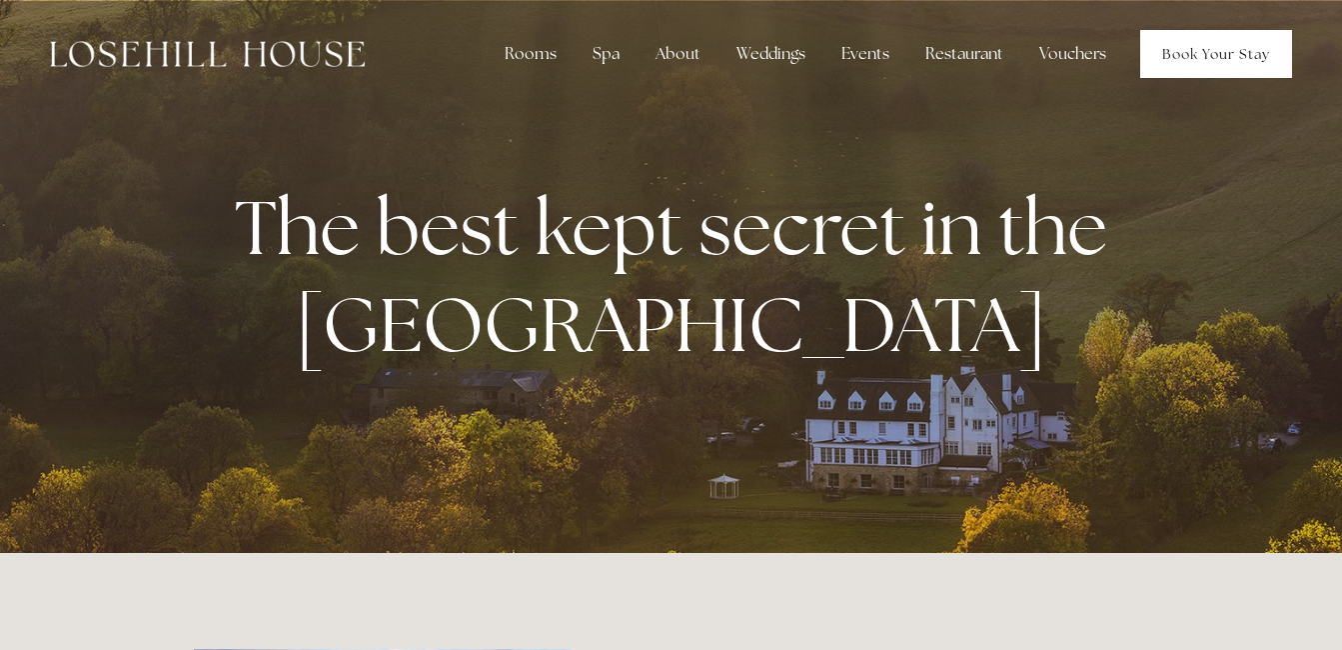
click at [1183, 63] on link "Book Your Stay" at bounding box center [1217, 54] width 152 height 48
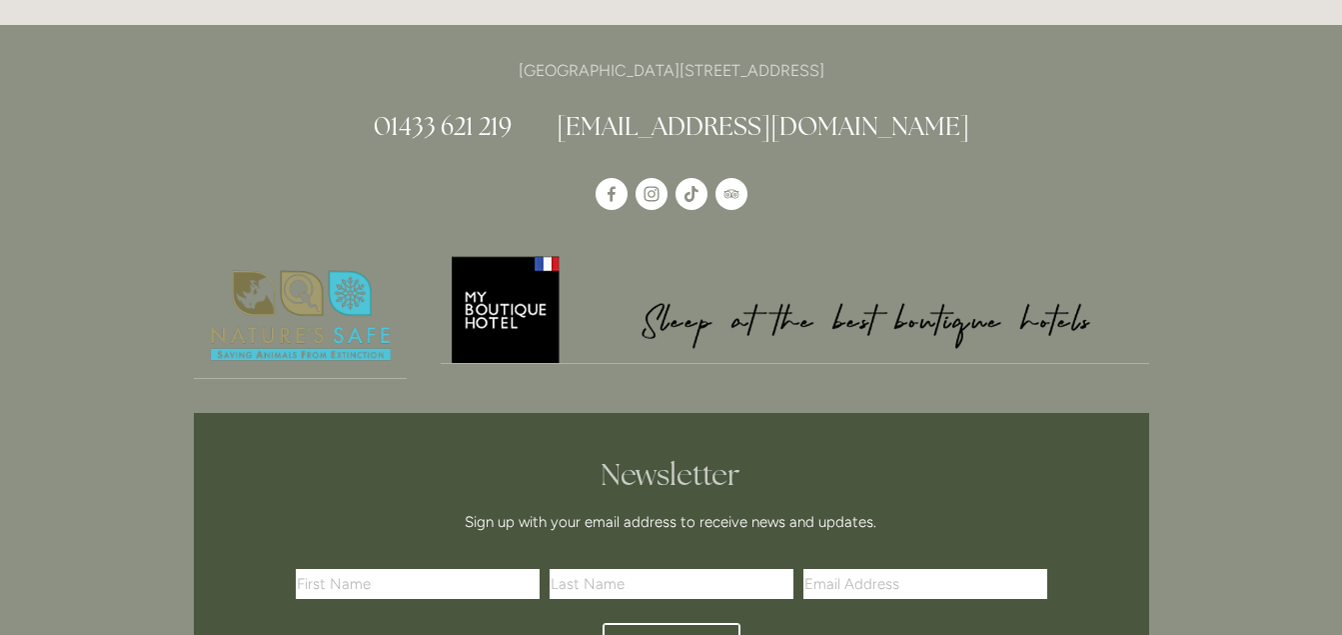
scroll to position [5107, 0]
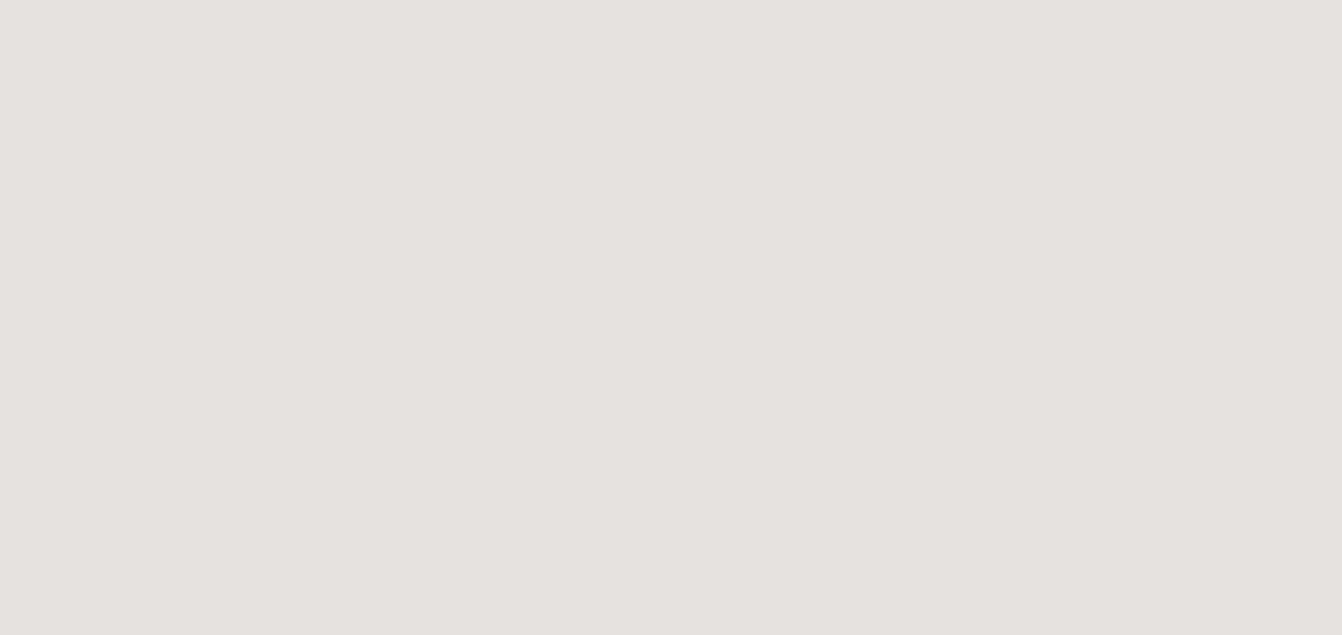
scroll to position [4600, 0]
